Goal: Task Accomplishment & Management: Manage account settings

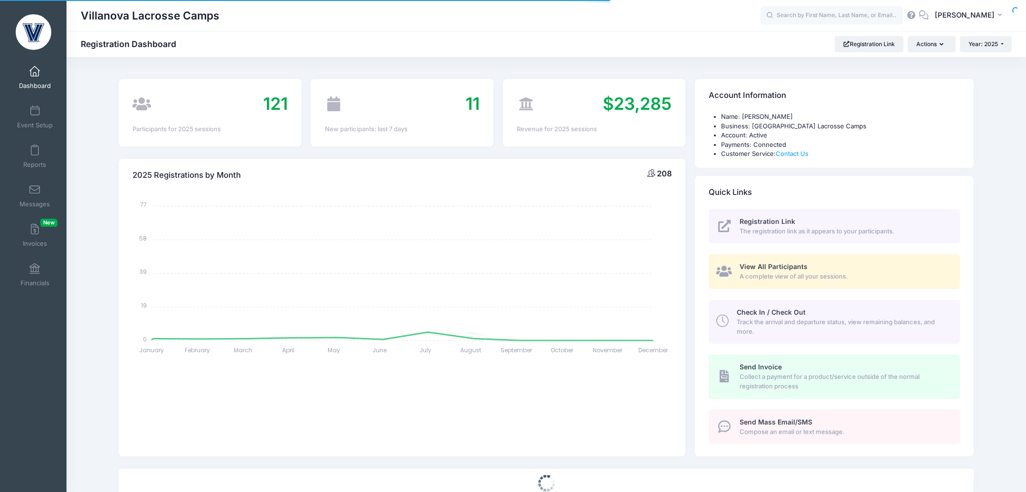
select select
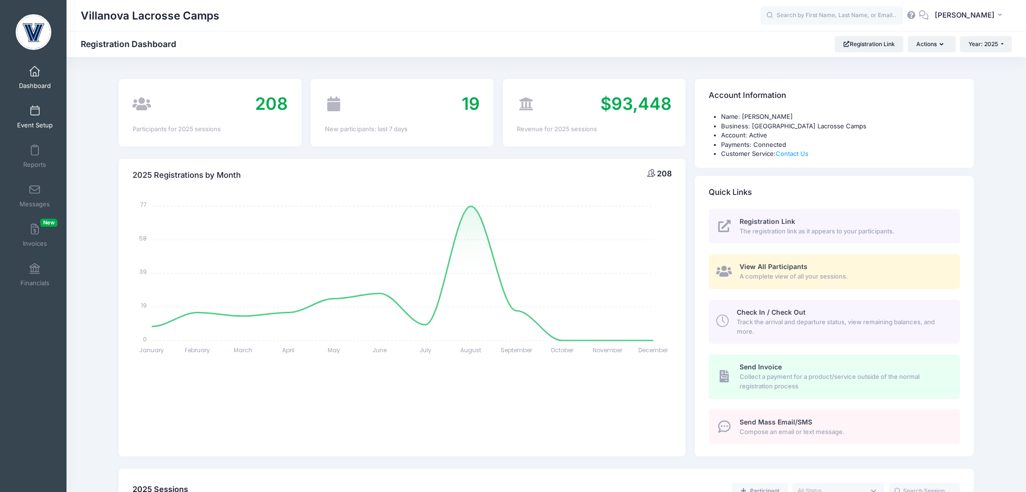
click at [35, 107] on span at bounding box center [35, 111] width 0 height 10
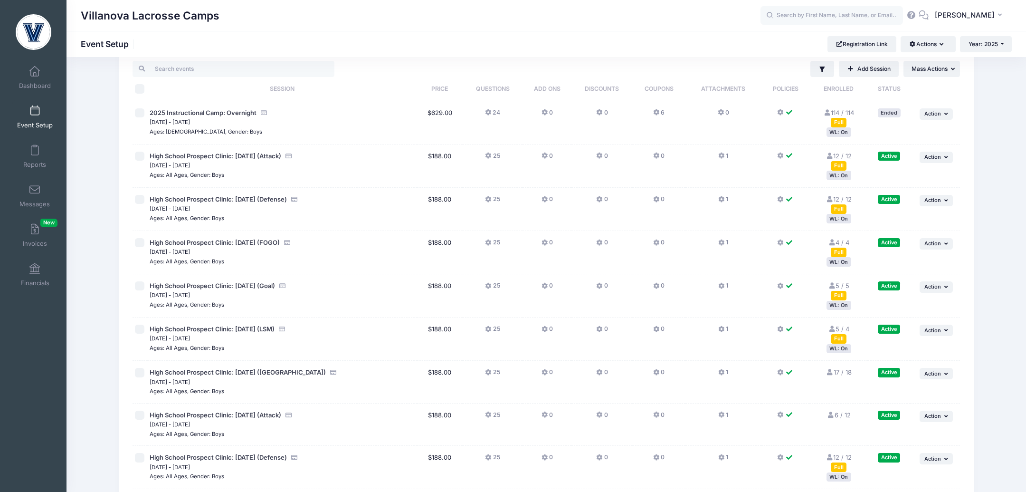
scroll to position [23, 0]
click at [838, 177] on div "WL: On" at bounding box center [839, 174] width 25 height 9
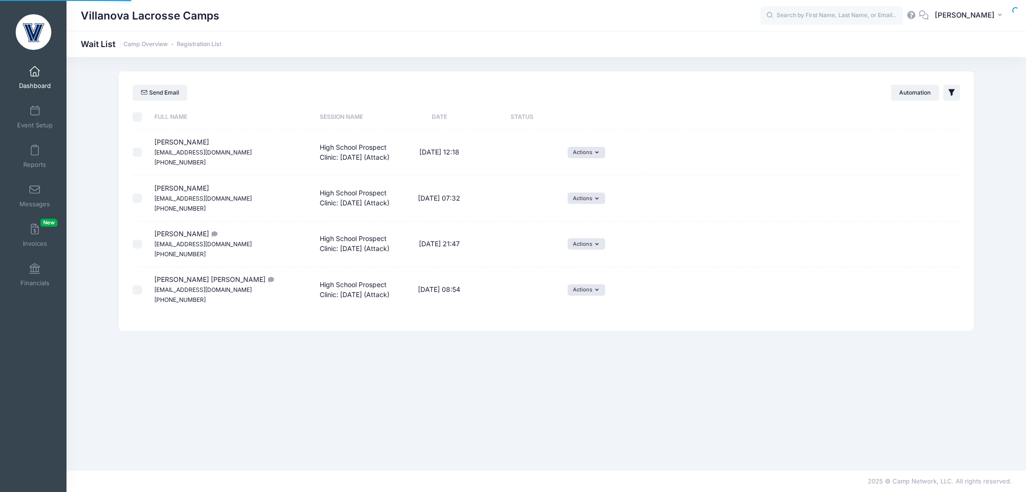
select select "50"
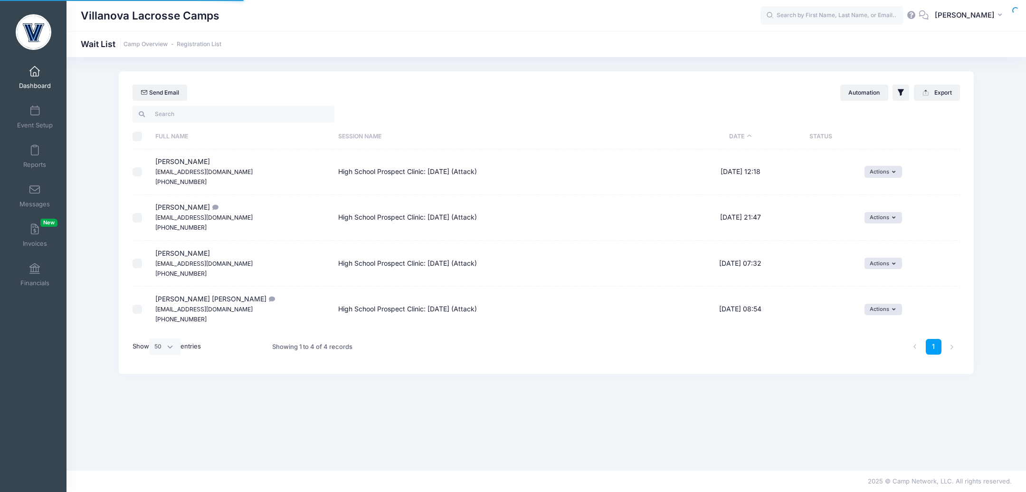
select select "50"
drag, startPoint x: 217, startPoint y: 171, endPoint x: 154, endPoint y: 168, distance: 62.8
click at [154, 168] on td "Zander Boland boland42@gmail.com (216) 406-2403" at bounding box center [242, 172] width 183 height 46
copy small "boland42@gmail.com"
drag, startPoint x: 240, startPoint y: 217, endPoint x: 153, endPoint y: 219, distance: 87.5
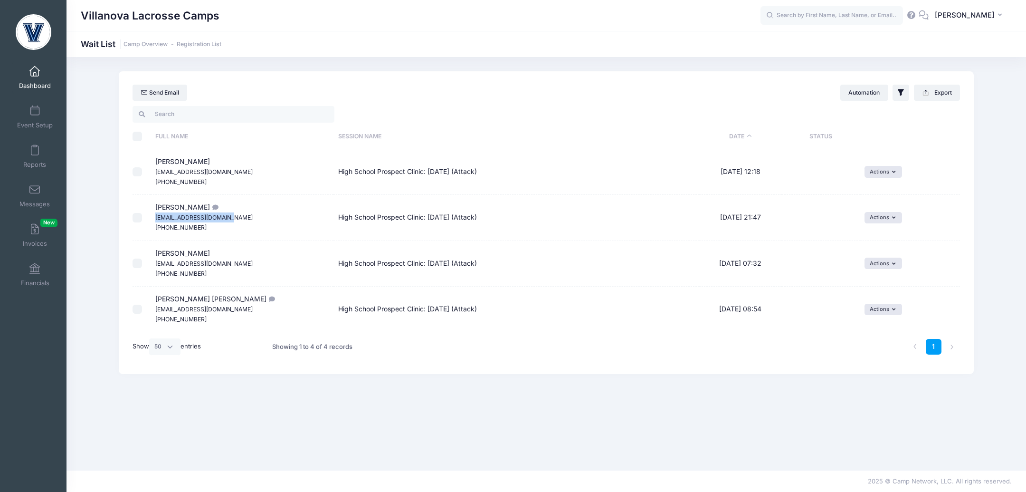
click at [153, 219] on td "Aidan Pymm AidanPymmFP27@gmail.com (914) 355-8286" at bounding box center [242, 218] width 183 height 46
copy small "AidanPymmFP27@gmail.com"
drag, startPoint x: 227, startPoint y: 263, endPoint x: 154, endPoint y: 266, distance: 72.8
click at [154, 266] on td "Liam Barra liambarra56@gmail.com (518) 322-1135" at bounding box center [242, 264] width 183 height 46
copy small "liambarra56@gmail.com"
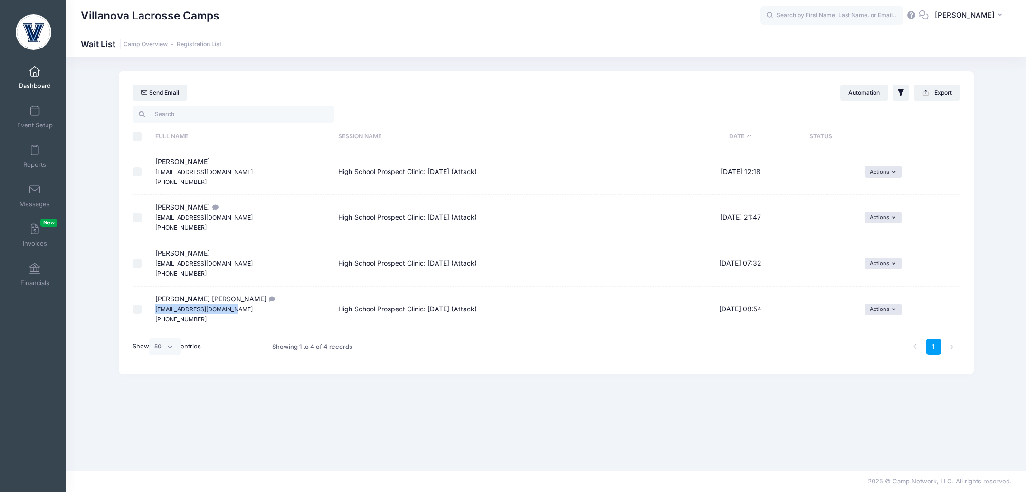
drag, startPoint x: 236, startPoint y: 309, endPoint x: 153, endPoint y: 309, distance: 82.7
click at [153, 309] on td "Turner Cooke tcooke27@cbastudents.org (732) 639-2098" at bounding box center [242, 309] width 183 height 45
copy small "tcooke27@cbastudents.org"
click at [34, 120] on link "Event Setup" at bounding box center [34, 116] width 45 height 33
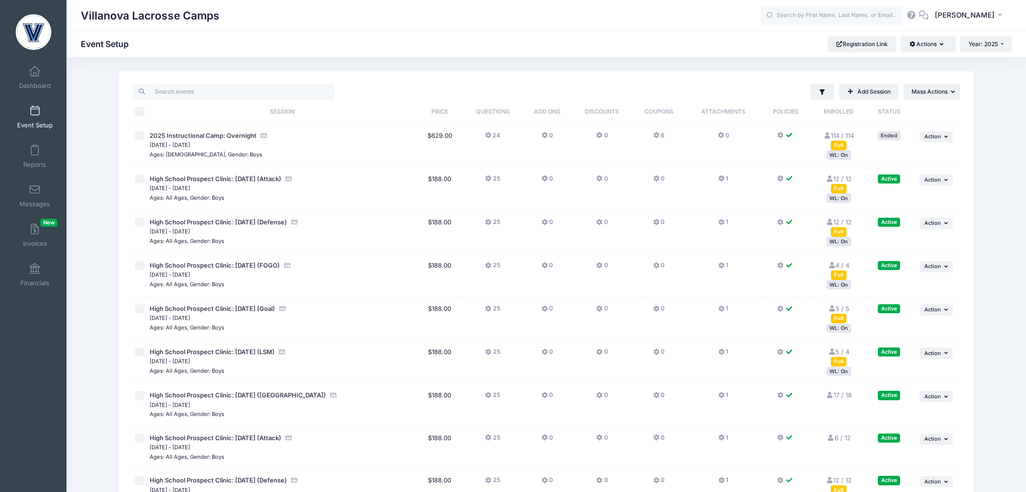
click at [839, 242] on div "WL: On" at bounding box center [839, 241] width 25 height 9
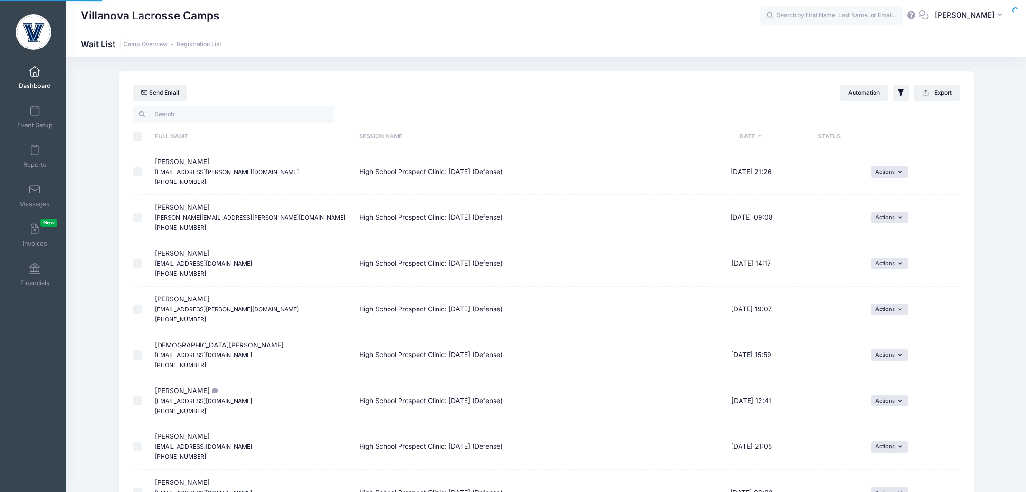
select select "50"
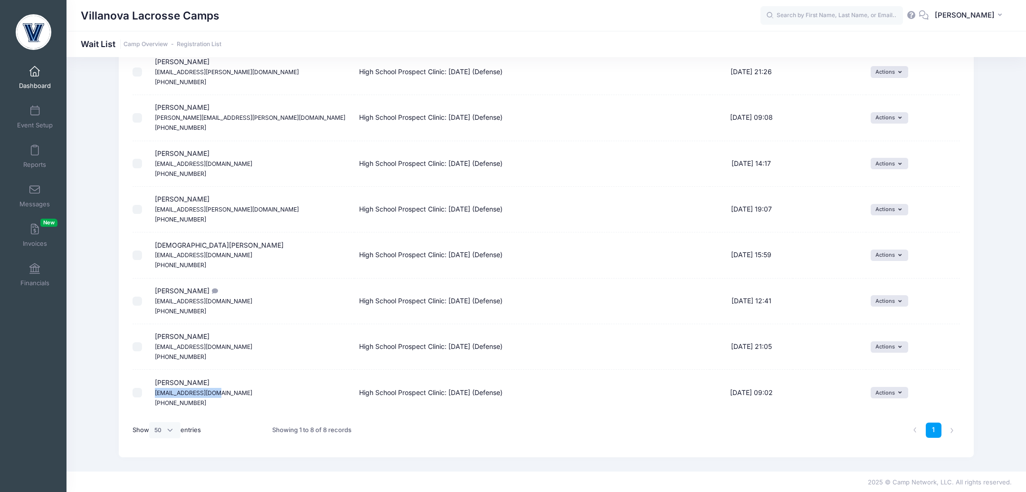
drag, startPoint x: 221, startPoint y: 390, endPoint x: 155, endPoint y: 389, distance: 65.6
click at [155, 389] on td "Collin Waters cjwski56@icloud.com (646) 887-4342" at bounding box center [252, 392] width 204 height 45
copy small "cjwski56@icloud.com"
drag, startPoint x: 233, startPoint y: 347, endPoint x: 153, endPoint y: 347, distance: 79.8
click at [153, 347] on td "Carter MacKerchar cmackerchar5@icloud.com (716) 328-7353" at bounding box center [252, 347] width 204 height 46
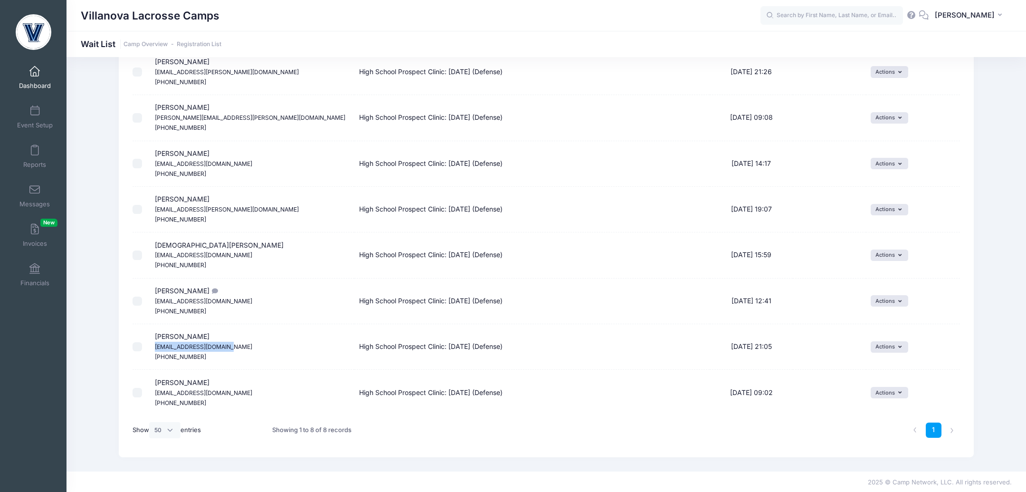
copy small "cmackerchar5@icloud.com"
drag, startPoint x: 239, startPoint y: 299, endPoint x: 155, endPoint y: 297, distance: 83.7
click at [155, 297] on td "JACK SARRO JACKSARRO3@GMAIL.COM (508) 948-9348" at bounding box center [252, 301] width 204 height 46
copy small "JACKSARRO3@GMAIL.COM"
drag, startPoint x: 231, startPoint y: 253, endPoint x: 152, endPoint y: 256, distance: 79.9
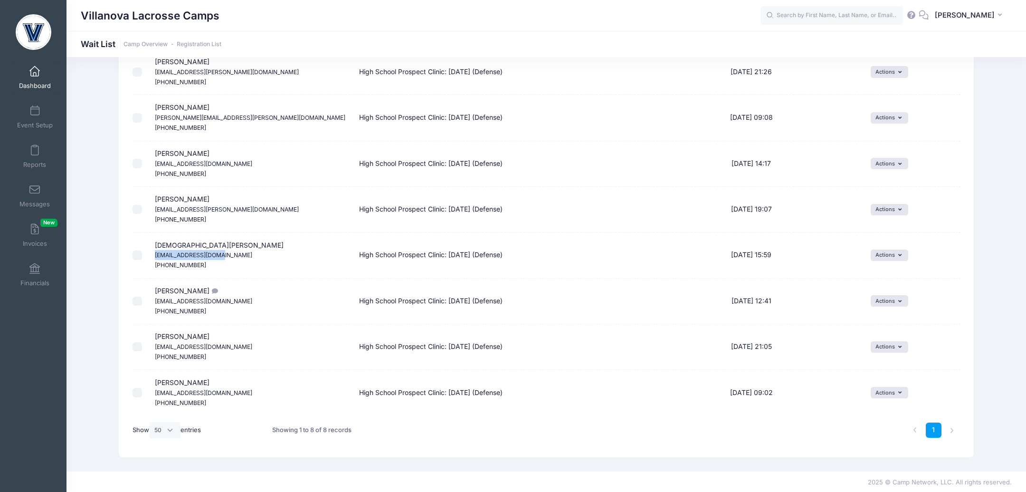
click at [152, 256] on td "Christian Perry cperry94@comcast.net (609) 841-0074" at bounding box center [252, 255] width 204 height 46
copy small "cperry94@comcast.net"
drag, startPoint x: 238, startPoint y: 207, endPoint x: 153, endPoint y: 208, distance: 85.1
click at [153, 208] on td "Lauren Baker lauren.o.baker@hotmail.com (917) 589-2112" at bounding box center [252, 210] width 204 height 46
copy small "lauren.o.baker@hotmail.com"
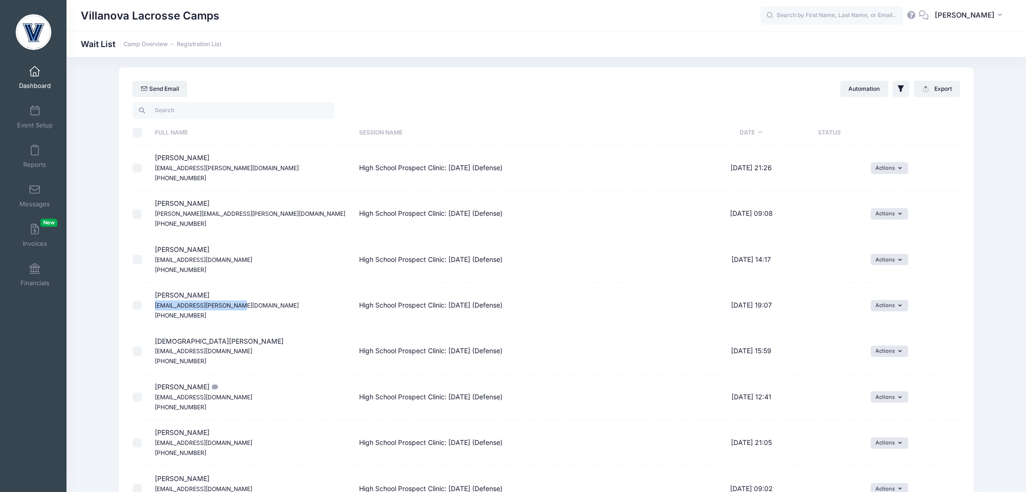
scroll to position [0, 0]
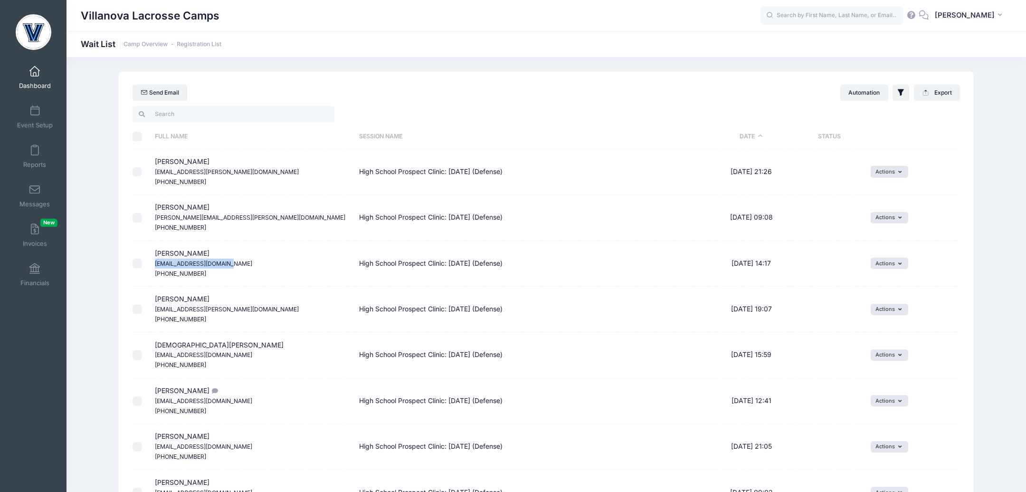
drag, startPoint x: 235, startPoint y: 262, endPoint x: 153, endPoint y: 262, distance: 82.2
click at [153, 262] on td "Jack DAnnunzio DAnnunzjack@outlook.com (610) 806-2612" at bounding box center [252, 264] width 204 height 46
copy small "DAnnunzjack@outlook.com"
drag, startPoint x: 240, startPoint y: 220, endPoint x: 152, endPoint y: 221, distance: 88.4
click at [152, 221] on td "Jack hubler shannon.hubler@yahoo.com (516) 841-4997" at bounding box center [252, 218] width 204 height 46
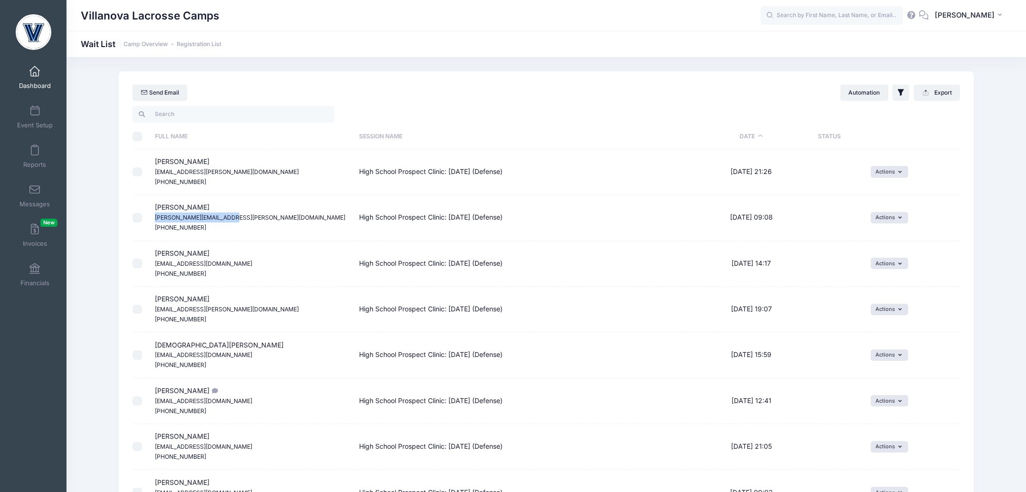
copy small "shannon.hubler@yahoo.com"
drag, startPoint x: 34, startPoint y: 162, endPoint x: 33, endPoint y: 112, distance: 49.9
click at [35, 112] on span at bounding box center [35, 111] width 0 height 10
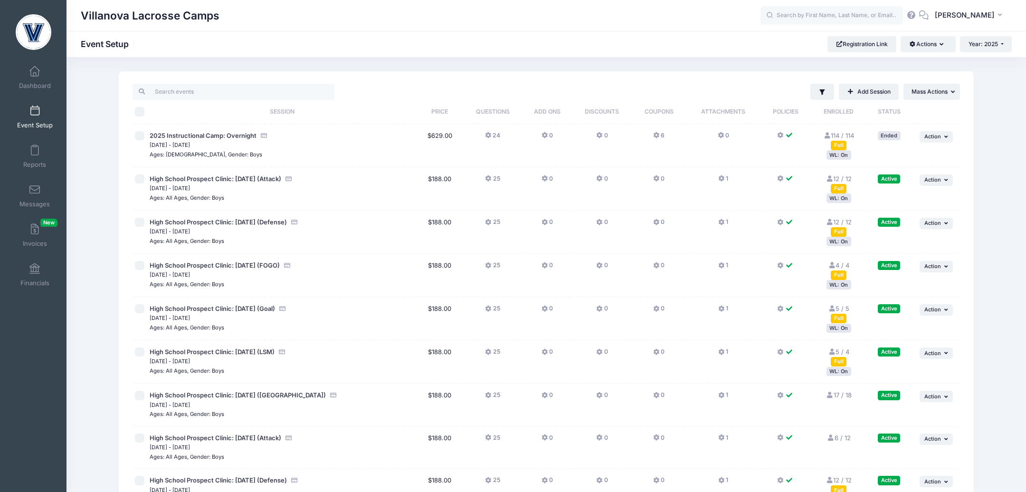
click at [233, 313] on span "Sep 21, 2025 - Sep 21, 2025" at bounding box center [282, 318] width 265 height 10
click at [833, 327] on div "WL: On" at bounding box center [839, 328] width 25 height 9
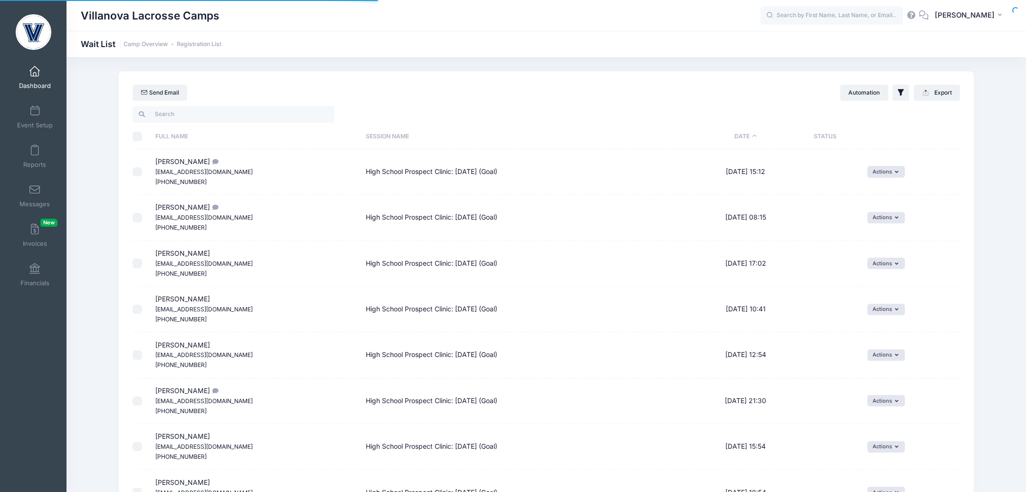
select select "50"
drag, startPoint x: 233, startPoint y: 170, endPoint x: 155, endPoint y: 172, distance: 78.0
click at [155, 172] on td "Giancarlo Munaretto munarettogian@gmail.com (224) 297-5642" at bounding box center [256, 172] width 211 height 46
copy small "munarettogian@gmail.com"
drag, startPoint x: 235, startPoint y: 216, endPoint x: 154, endPoint y: 215, distance: 81.3
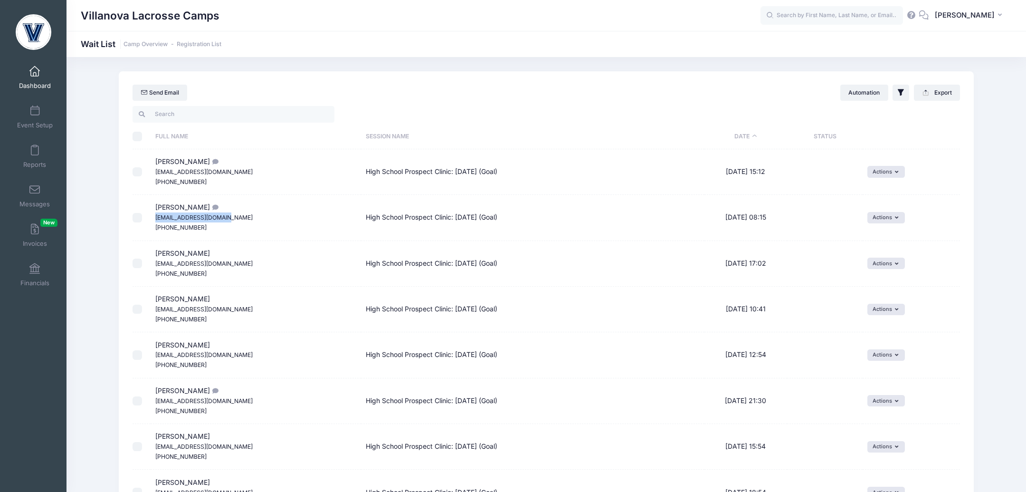
click at [154, 215] on td "Mason Coats Mason21coats@gmail.com (607) 423-2824" at bounding box center [256, 218] width 211 height 46
copy small "Mason21coats@gmail.com"
drag, startPoint x: 230, startPoint y: 259, endPoint x: 156, endPoint y: 261, distance: 74.2
click at [156, 261] on td "Michael Goffice Jadegoffice1@gmail.com (484) 942-9445" at bounding box center [256, 264] width 211 height 46
copy small "Jadegoffice1@gmail.com"
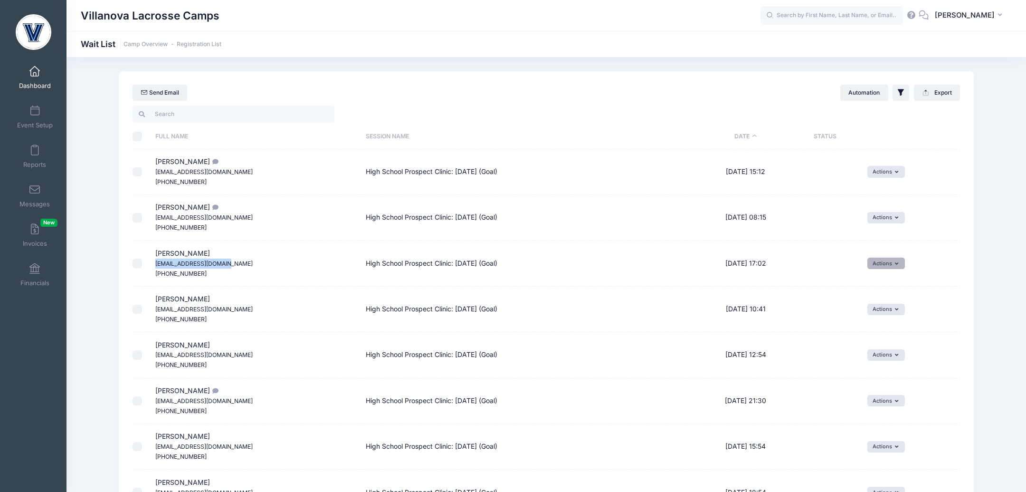
click at [882, 261] on button "Actions" at bounding box center [887, 263] width 38 height 11
click at [879, 280] on link "Invite" at bounding box center [879, 284] width 41 height 18
click at [814, 299] on icon "submit" at bounding box center [817, 299] width 8 height 0
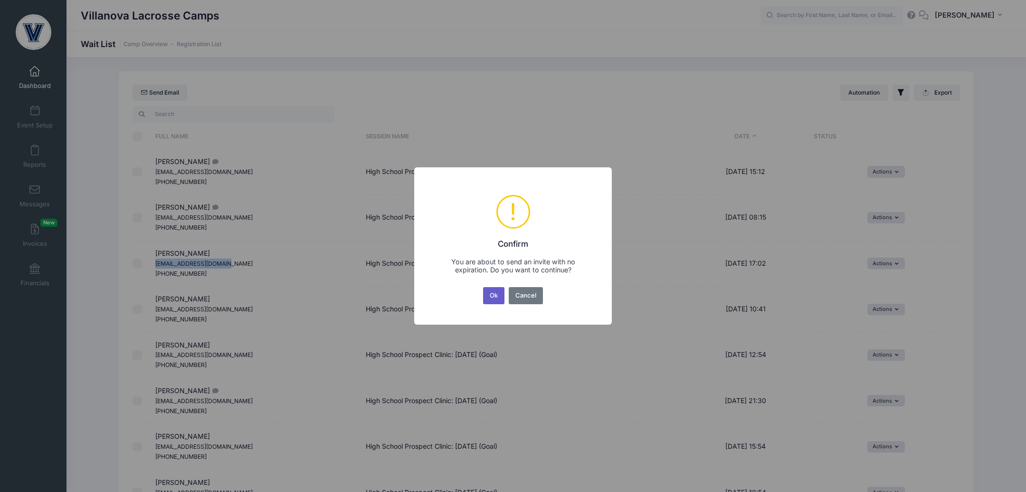
click at [490, 301] on button "Ok" at bounding box center [494, 295] width 22 height 17
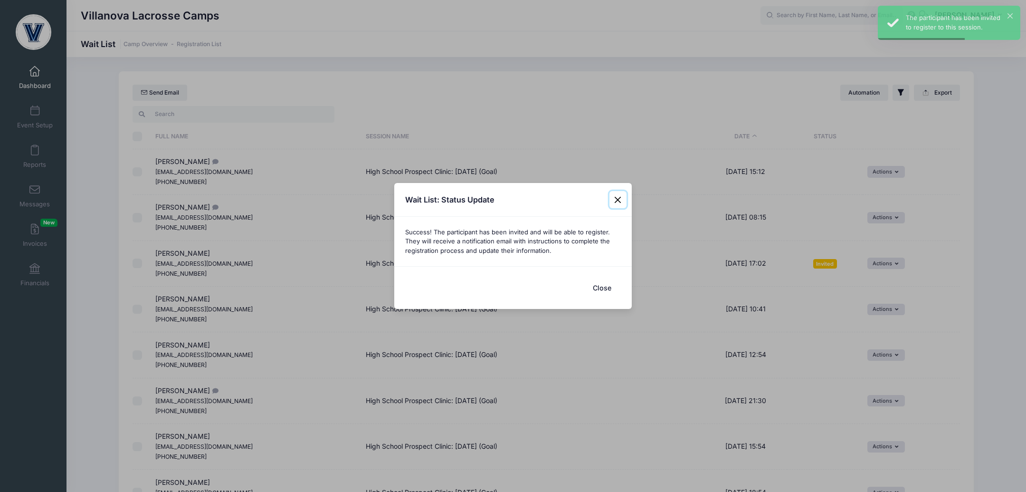
click at [616, 198] on button "Close" at bounding box center [618, 199] width 17 height 17
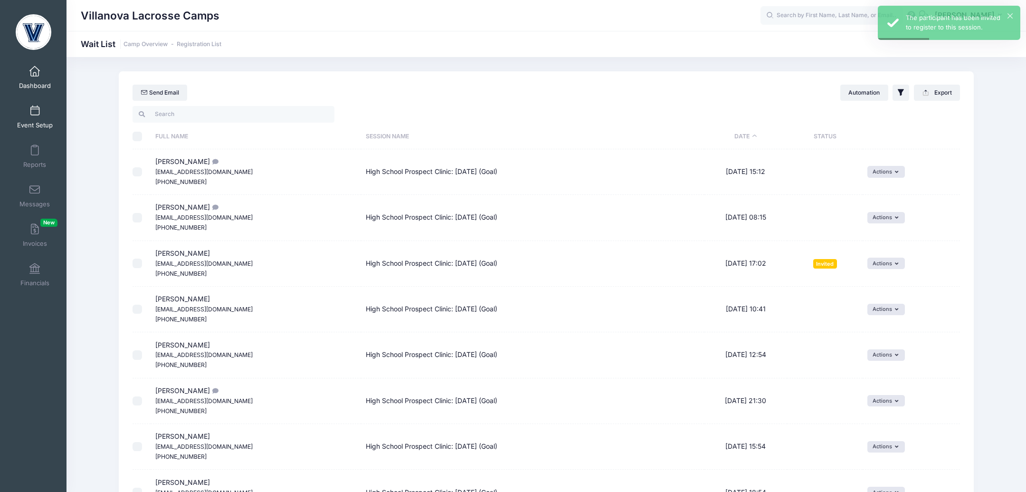
click at [40, 120] on link "Event Setup" at bounding box center [34, 116] width 45 height 33
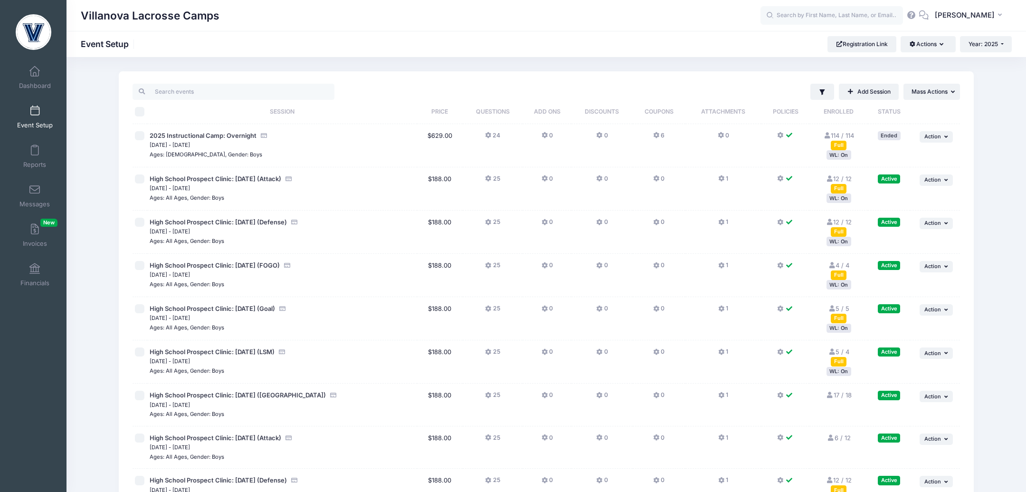
click at [839, 200] on div "WL: On" at bounding box center [839, 197] width 25 height 9
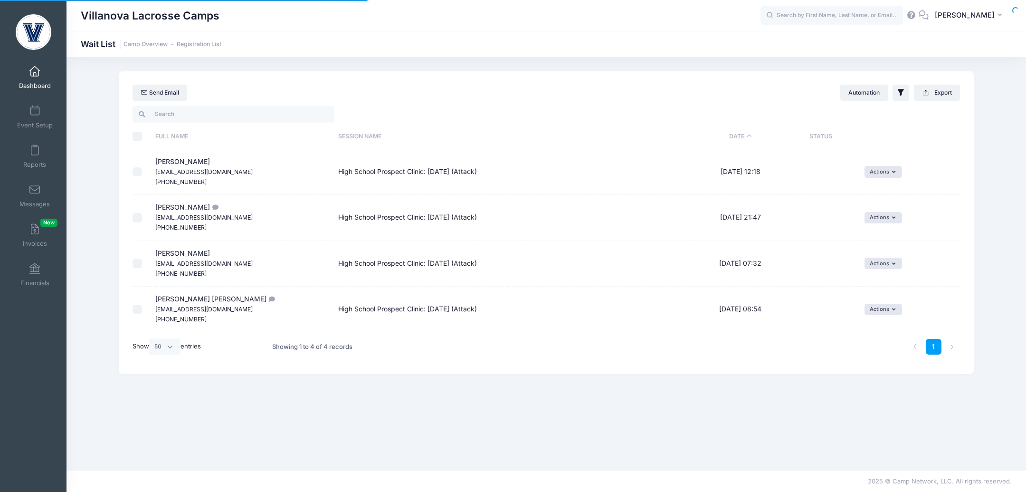
select select "50"
click at [879, 166] on button "Actions" at bounding box center [884, 171] width 38 height 11
click at [874, 187] on link "Invite" at bounding box center [876, 192] width 41 height 18
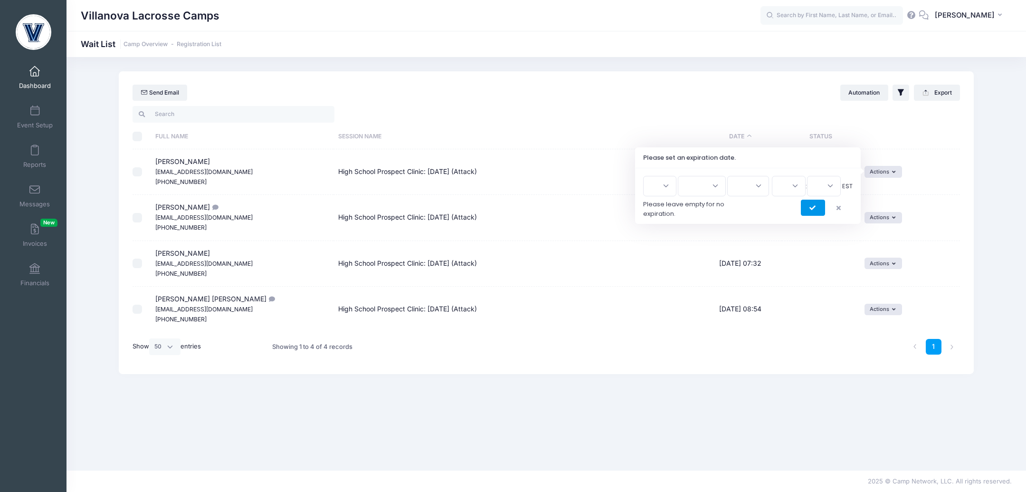
click at [808, 210] on button "submit" at bounding box center [813, 208] width 24 height 16
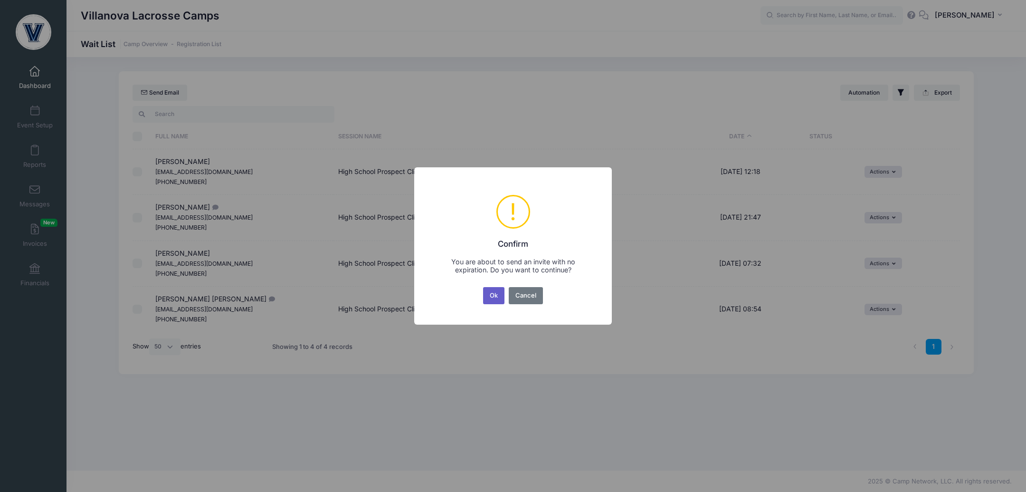
click at [493, 290] on button "Ok" at bounding box center [494, 295] width 22 height 17
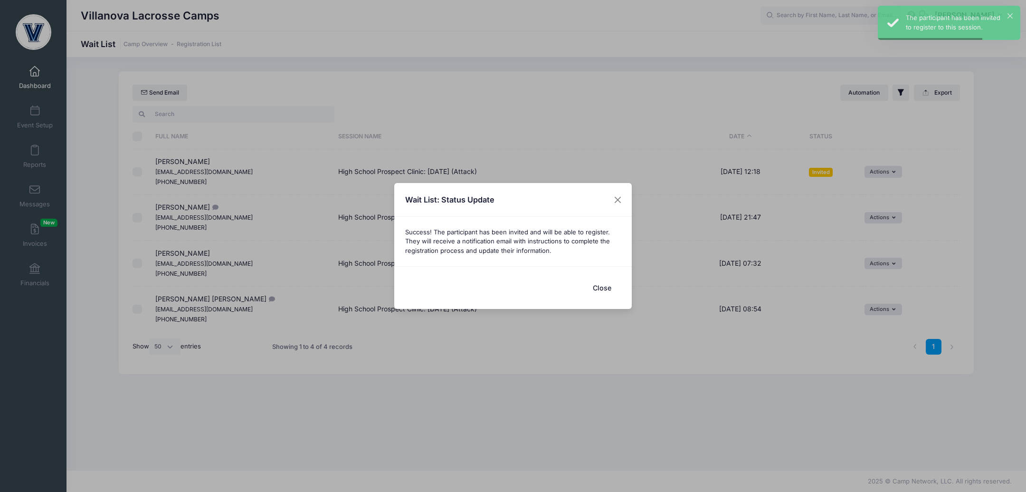
click at [605, 289] on button "Close" at bounding box center [602, 288] width 38 height 20
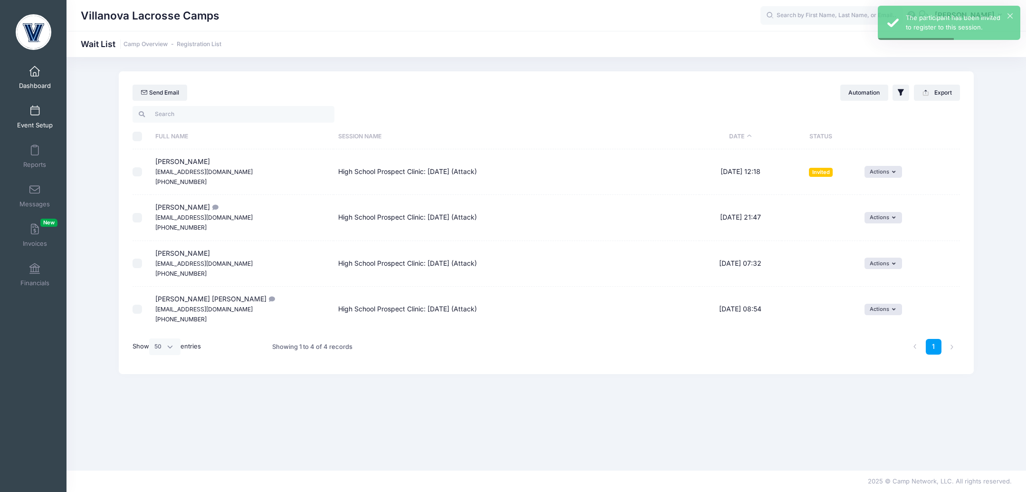
click at [40, 116] on link "Event Setup" at bounding box center [34, 116] width 45 height 33
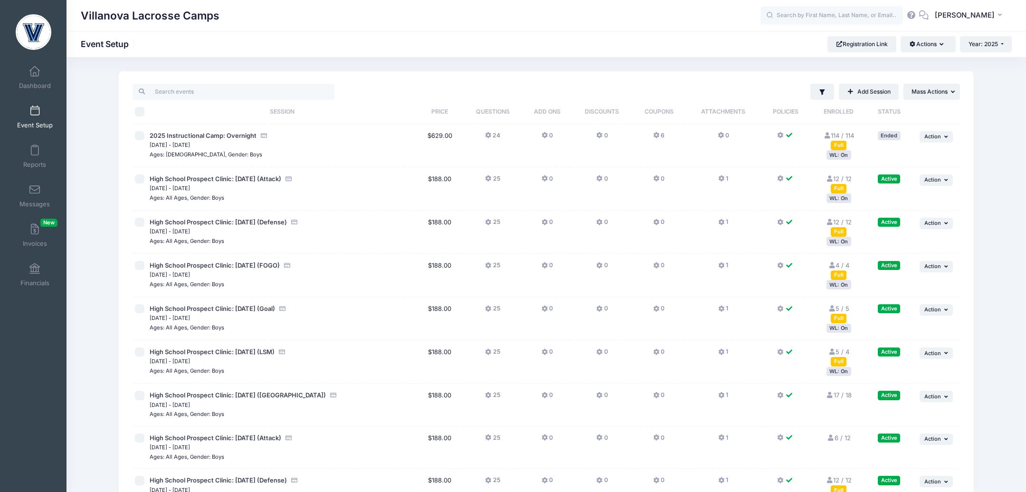
click at [842, 244] on div "WL: On" at bounding box center [839, 241] width 25 height 9
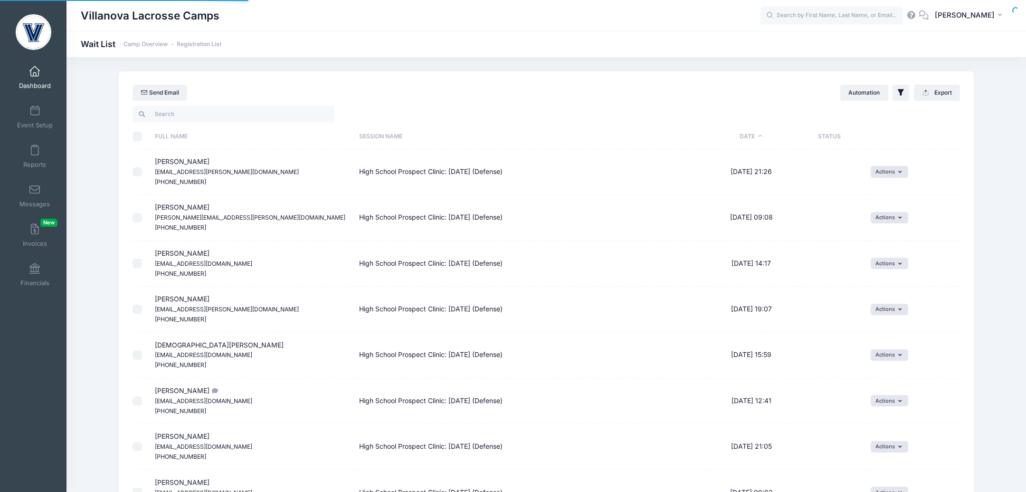
select select "50"
click at [879, 174] on button "Actions" at bounding box center [890, 171] width 38 height 11
click at [883, 193] on link "Invite" at bounding box center [878, 192] width 41 height 18
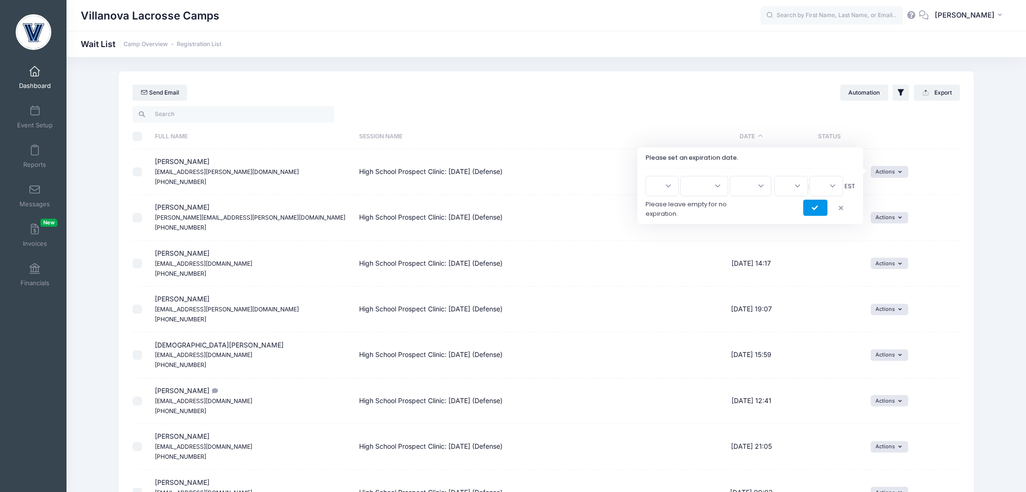
click at [815, 210] on button "submit" at bounding box center [816, 208] width 24 height 16
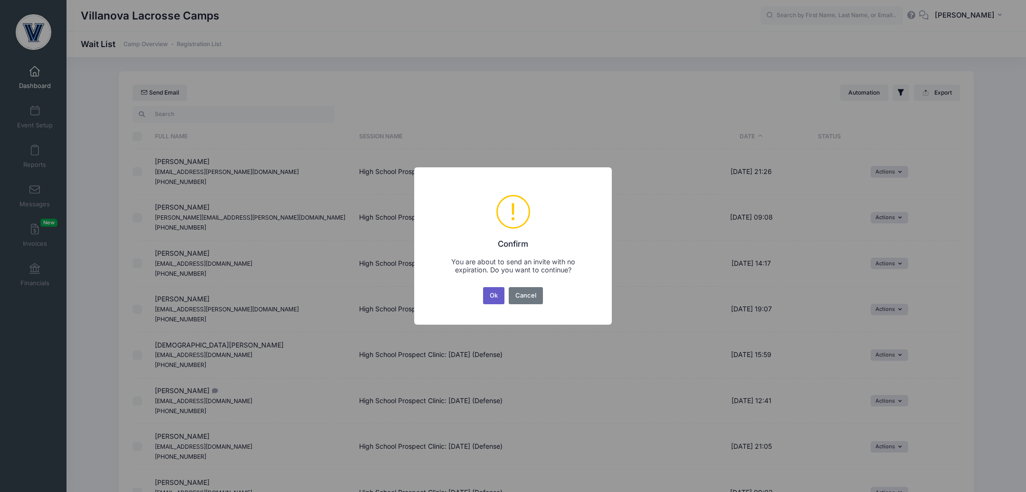
click at [497, 296] on button "Ok" at bounding box center [494, 295] width 22 height 17
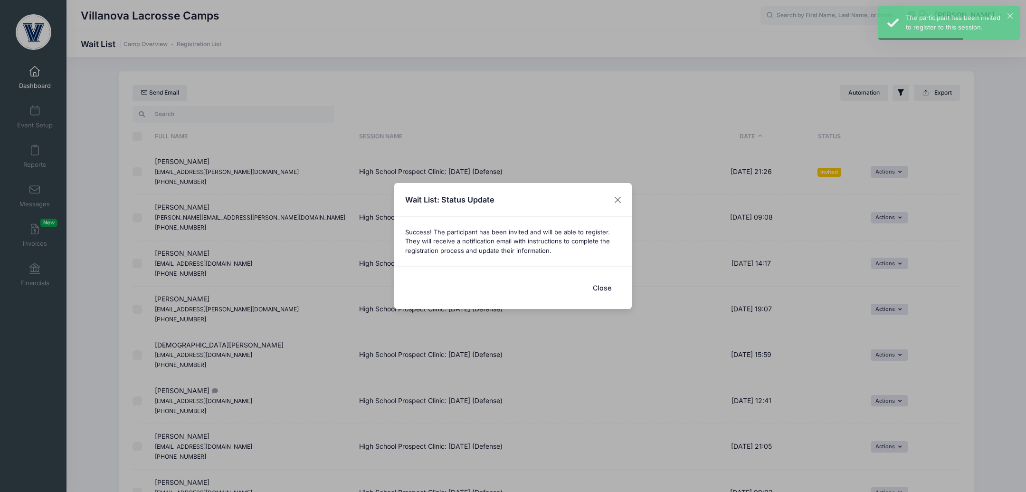
click at [600, 286] on button "Close" at bounding box center [602, 288] width 38 height 20
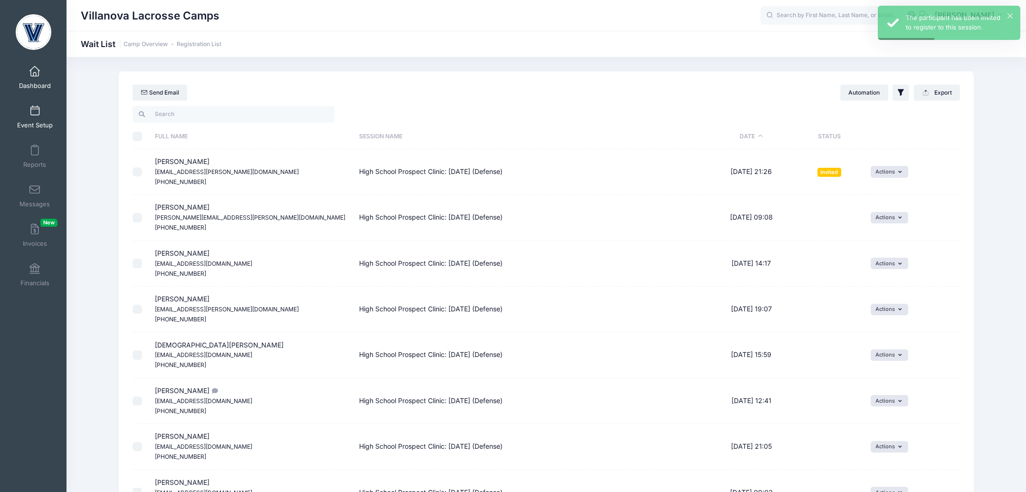
click at [35, 114] on span at bounding box center [35, 111] width 0 height 10
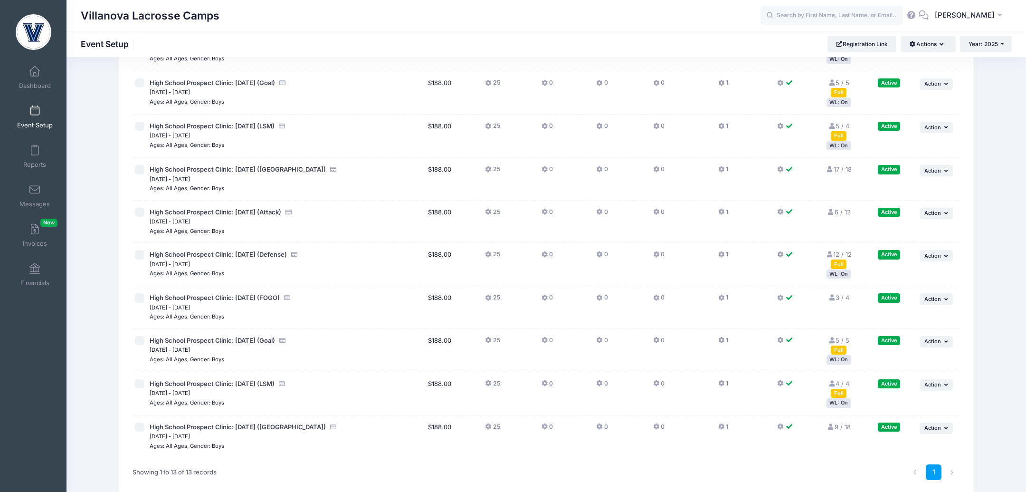
scroll to position [268, 0]
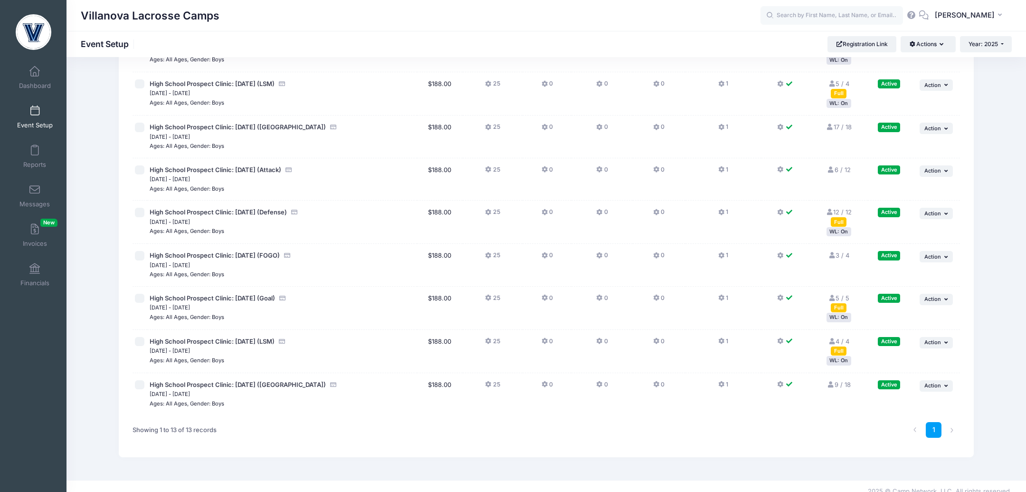
click at [835, 360] on div "WL: On" at bounding box center [839, 360] width 25 height 9
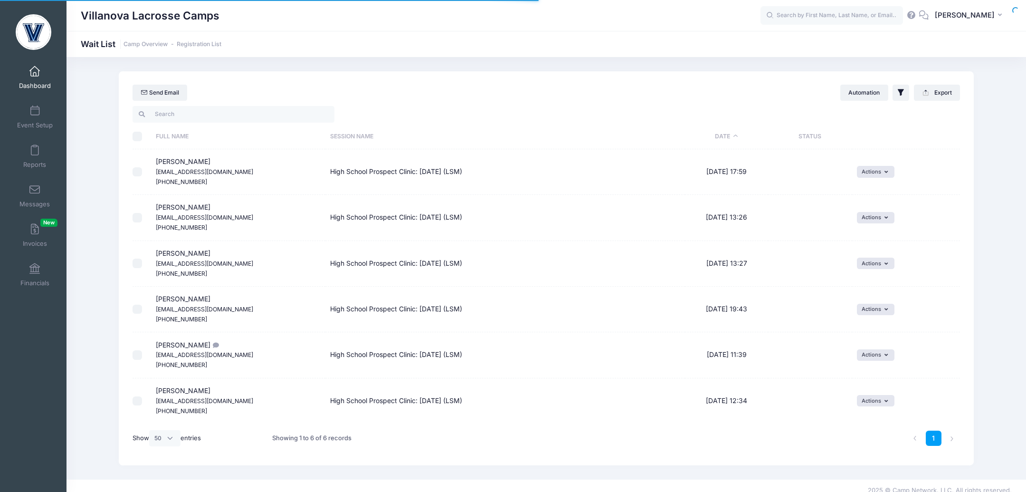
select select "50"
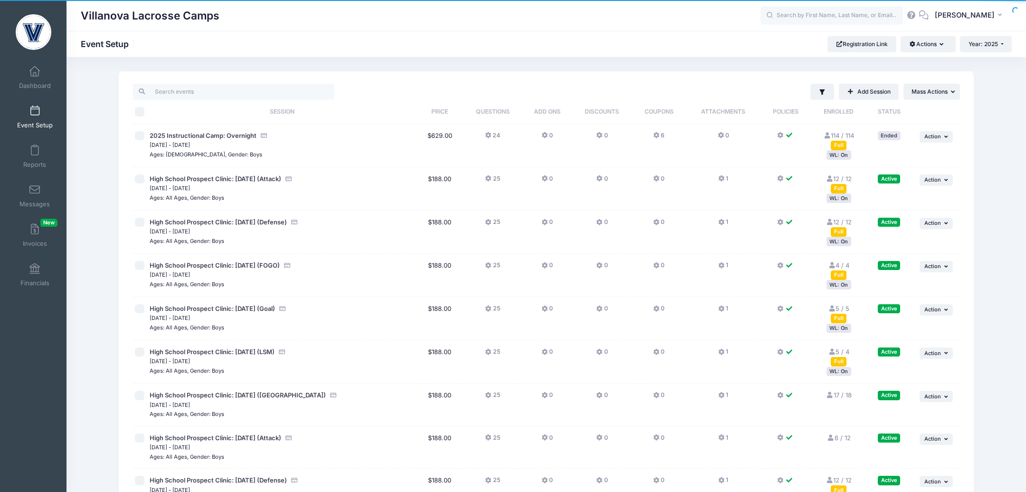
scroll to position [279, 0]
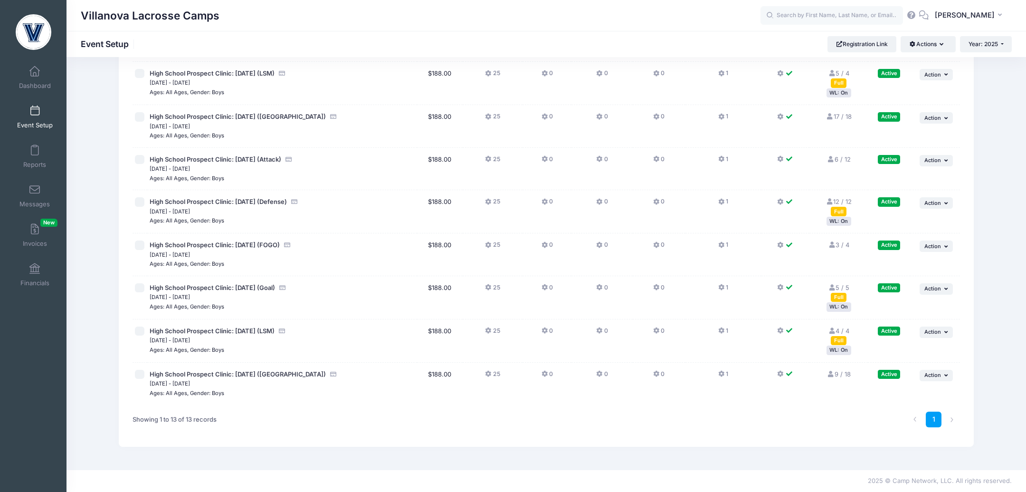
click at [839, 222] on div "WL: On" at bounding box center [839, 221] width 25 height 9
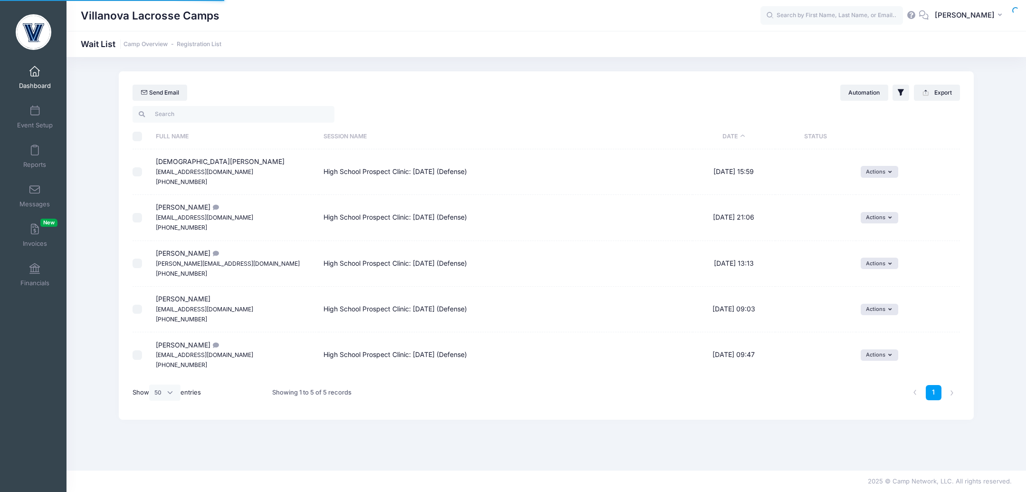
select select "50"
click at [26, 144] on link "Reports" at bounding box center [34, 156] width 45 height 33
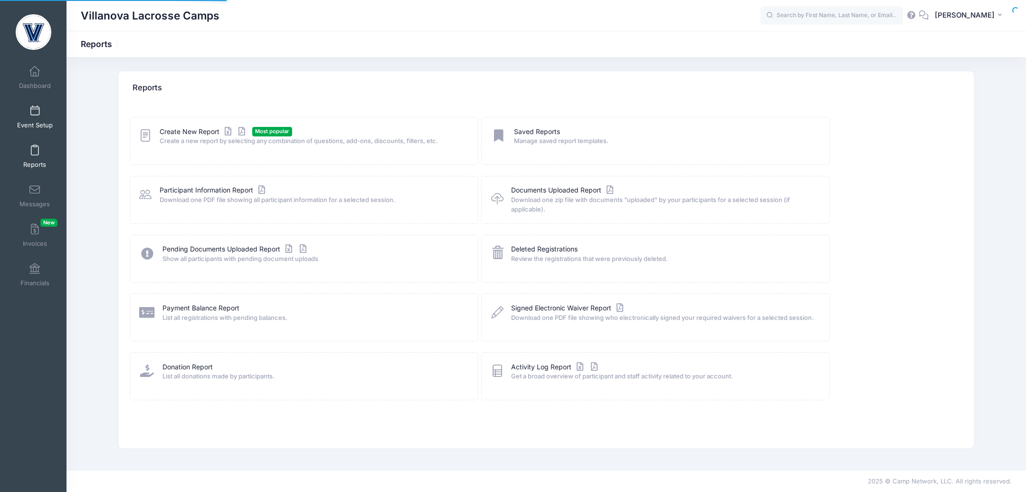
click at [39, 116] on link "Event Setup" at bounding box center [34, 116] width 45 height 33
